Goal: Complete application form: Complete application form

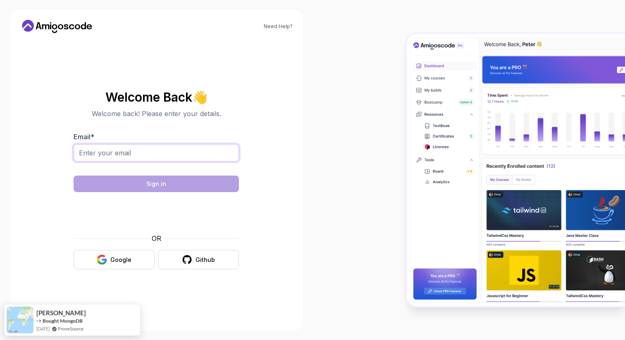
click at [184, 158] on input "Email *" at bounding box center [156, 152] width 165 height 17
type input "[EMAIL_ADDRESS][DOMAIN_NAME]"
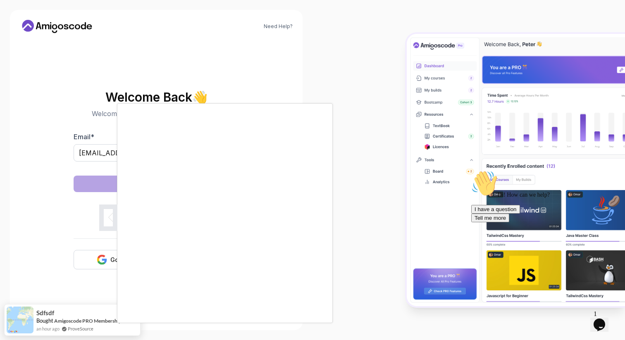
click at [432, 100] on body "TRANSLATE with x en English Arabic Hebrew Polish Bulgarian Hindi Portuguese Cat…" at bounding box center [312, 170] width 625 height 340
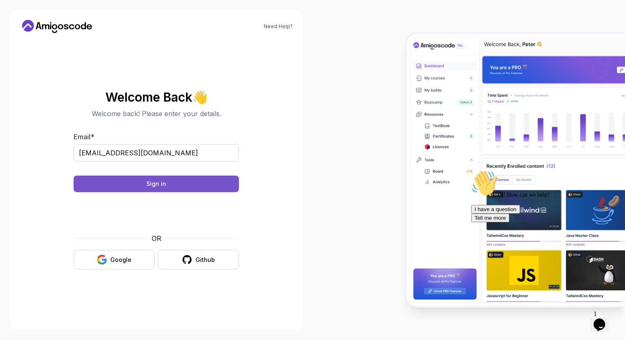
click at [208, 182] on button "Sign in" at bounding box center [156, 184] width 165 height 17
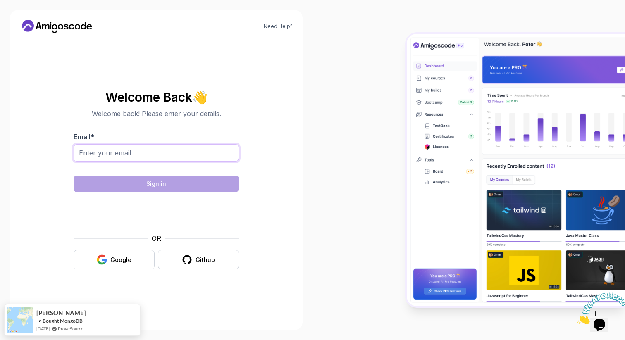
click at [145, 153] on input "Email *" at bounding box center [156, 152] width 165 height 17
type input "[EMAIL_ADDRESS][DOMAIN_NAME]"
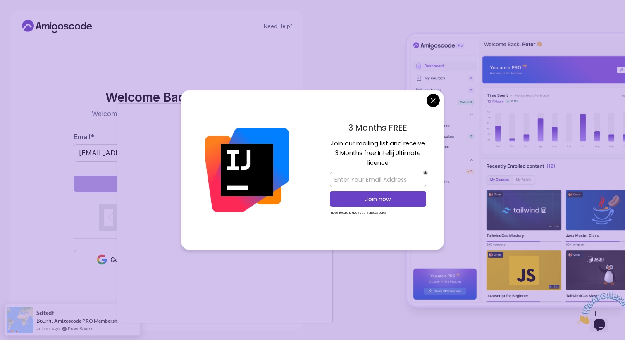
click at [437, 99] on body "TRANSLATE with x en English Arabic Hebrew Polish Bulgarian Hindi Portuguese Cat…" at bounding box center [312, 170] width 625 height 340
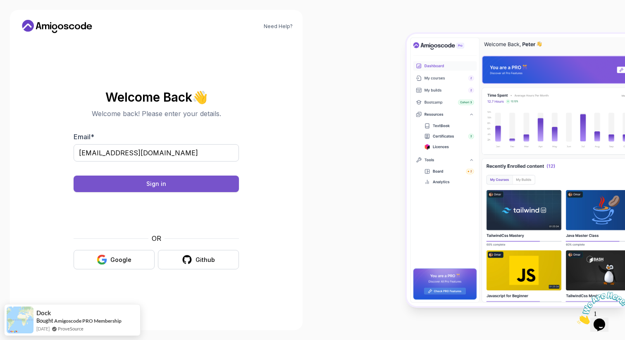
click at [158, 183] on div "Sign in" at bounding box center [156, 184] width 20 height 8
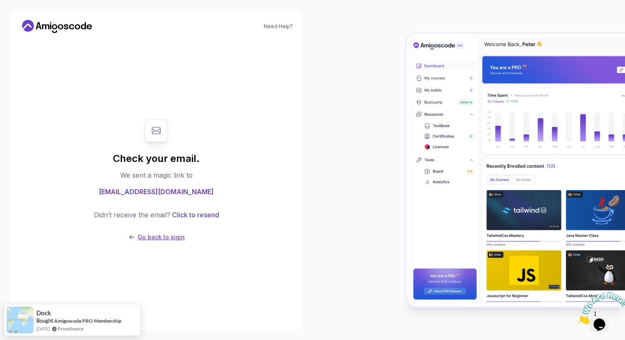
click at [169, 237] on p "Go back to sigin" at bounding box center [161, 237] width 47 height 8
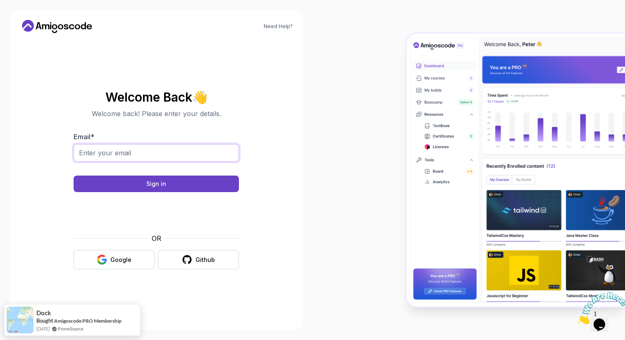
click at [140, 150] on input "Email *" at bounding box center [156, 152] width 165 height 17
type input "lyavinets@gmail.com"
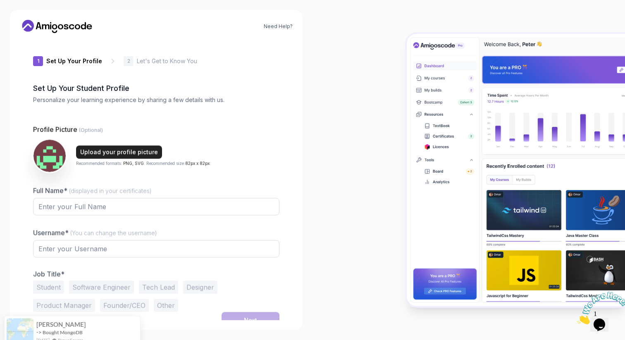
type input "bravecobra40f3a"
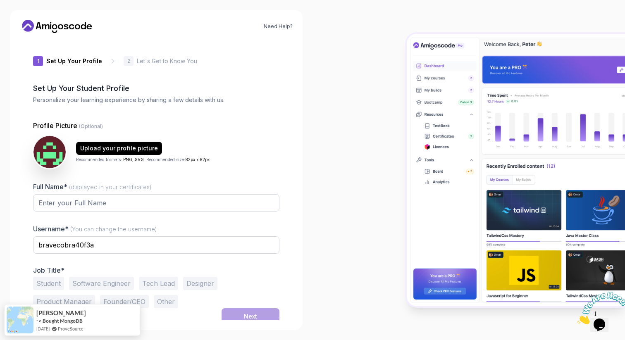
scroll to position [5, 0]
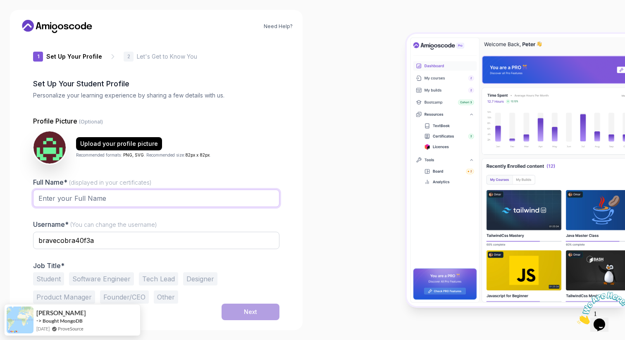
click at [81, 200] on input "Full Name* (displayed in your certificates)" at bounding box center [156, 198] width 246 height 17
type input "Liavynets"
click at [108, 277] on button "Software Engineer" at bounding box center [101, 278] width 65 height 13
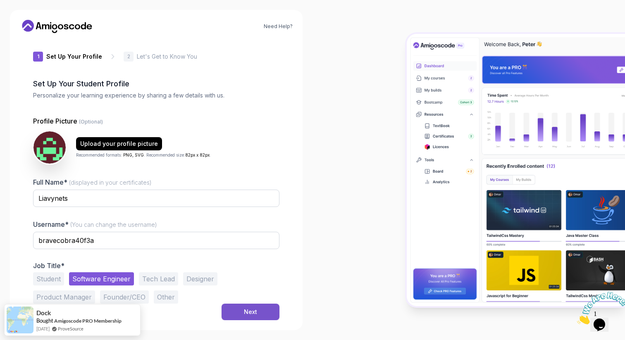
click at [268, 310] on button "Next" at bounding box center [251, 312] width 58 height 17
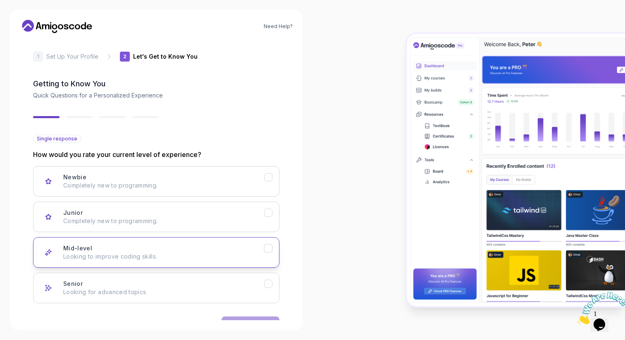
click at [266, 249] on icon "Mid-level" at bounding box center [268, 248] width 5 height 3
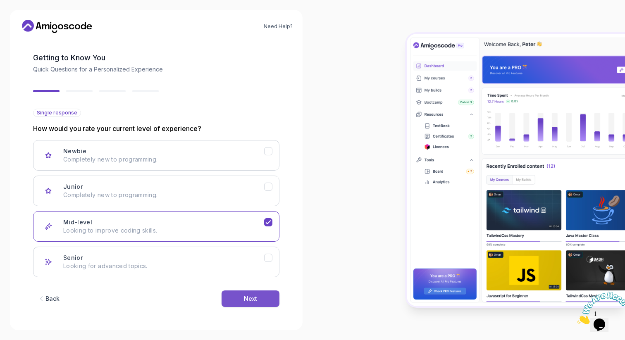
click at [259, 296] on button "Next" at bounding box center [251, 299] width 58 height 17
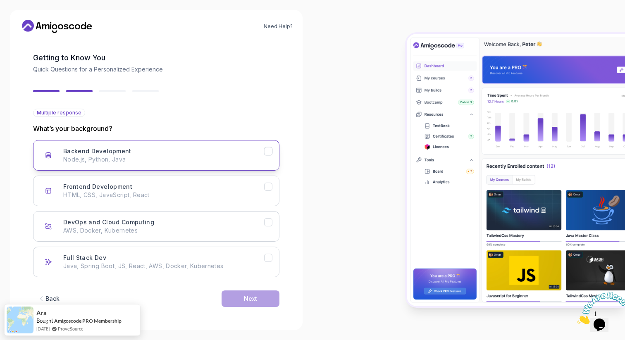
click at [268, 152] on icon "Backend Development" at bounding box center [268, 151] width 5 height 3
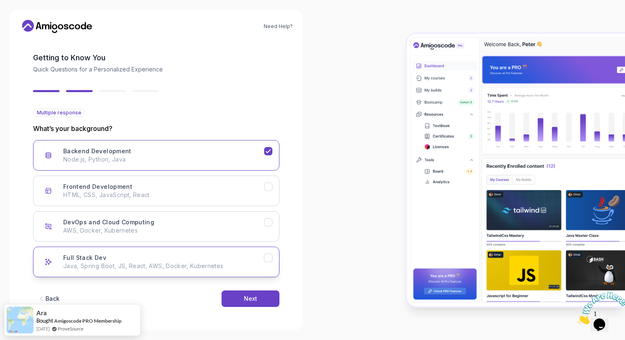
click at [270, 258] on icon "Full Stack Dev" at bounding box center [268, 257] width 5 height 3
click at [260, 299] on button "Next" at bounding box center [251, 299] width 58 height 17
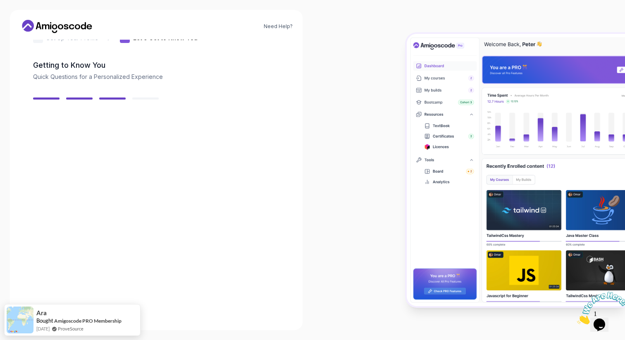
scroll to position [21, 0]
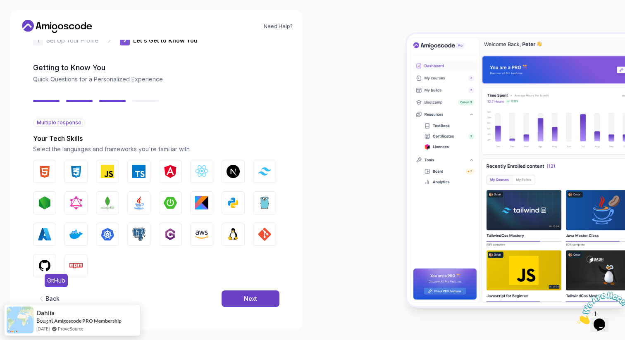
click at [43, 261] on img "button" at bounding box center [44, 265] width 13 height 13
click at [137, 239] on img "button" at bounding box center [138, 234] width 13 height 13
click at [109, 235] on img "button" at bounding box center [107, 234] width 13 height 13
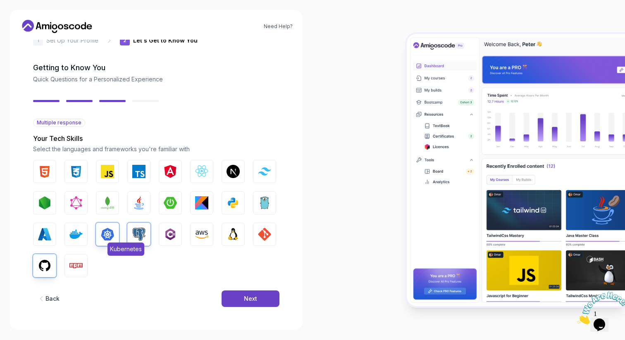
click at [111, 239] on img "button" at bounding box center [107, 234] width 13 height 13
click at [67, 237] on button "Docker" at bounding box center [75, 234] width 23 height 23
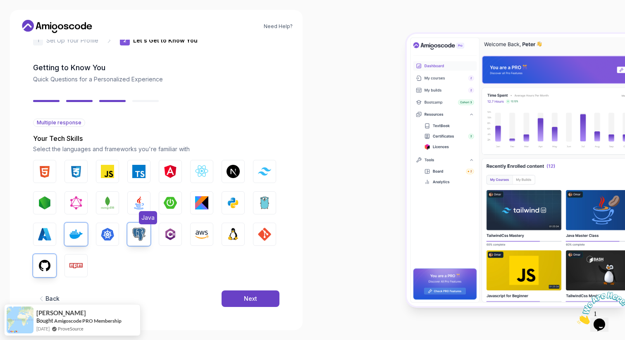
click at [141, 201] on img "button" at bounding box center [138, 202] width 13 height 13
click at [174, 204] on img "button" at bounding box center [170, 202] width 13 height 13
click at [268, 231] on img "button" at bounding box center [264, 234] width 13 height 13
click at [270, 301] on button "Next" at bounding box center [251, 299] width 58 height 17
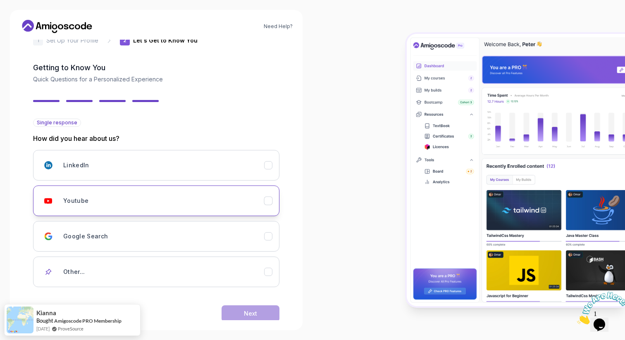
click at [269, 198] on icon "Youtube" at bounding box center [269, 201] width 8 height 8
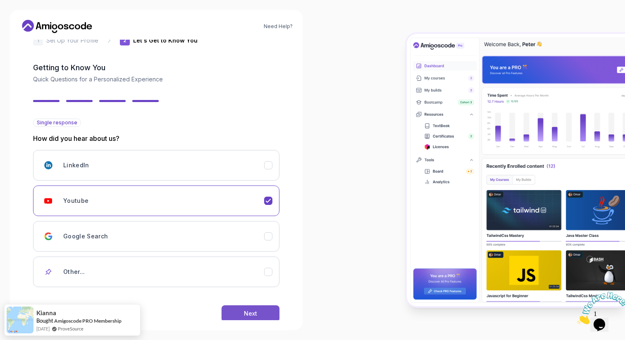
click at [255, 308] on button "Next" at bounding box center [251, 314] width 58 height 17
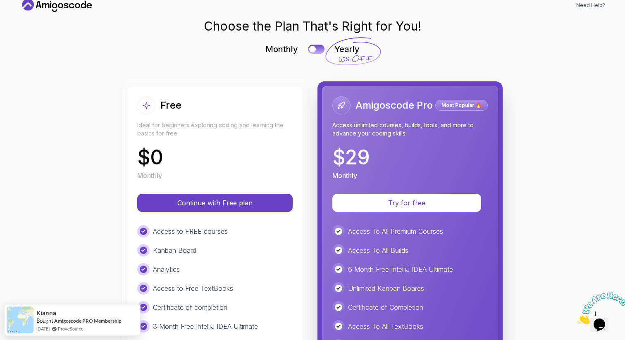
scroll to position [0, 0]
